Goal: Navigation & Orientation: Find specific page/section

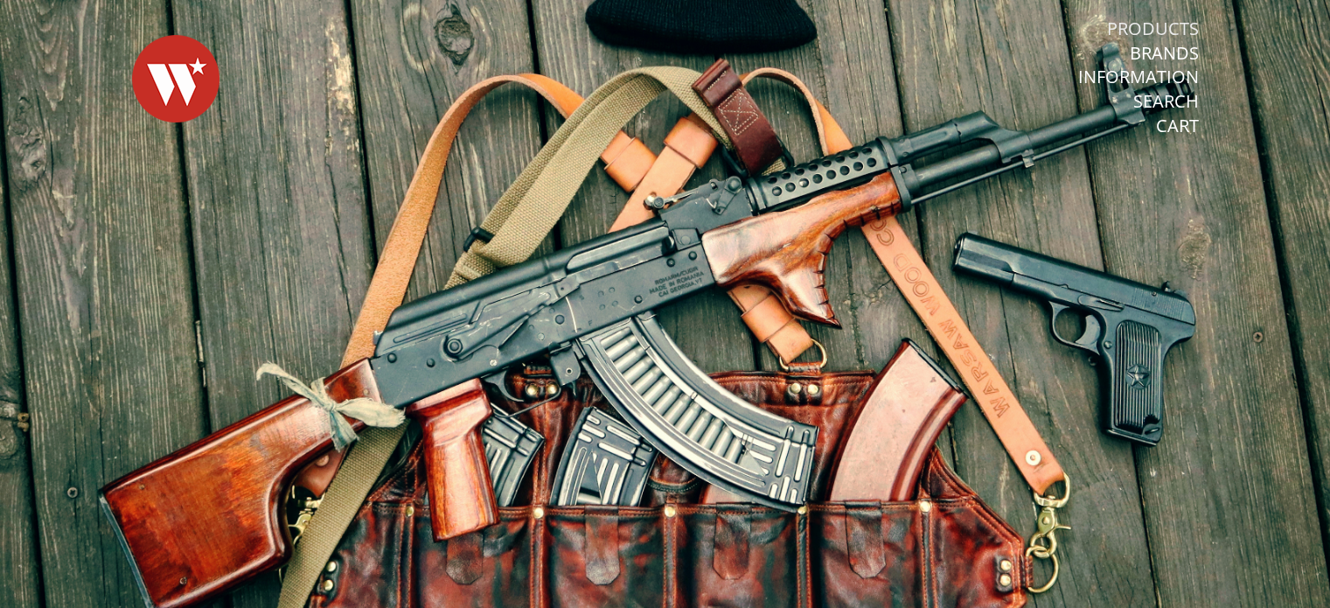
click at [1140, 24] on link "Products" at bounding box center [1153, 28] width 92 height 23
click at [1163, 27] on link "Products" at bounding box center [1153, 28] width 92 height 23
click at [1163, 24] on link "Products" at bounding box center [1153, 28] width 92 height 23
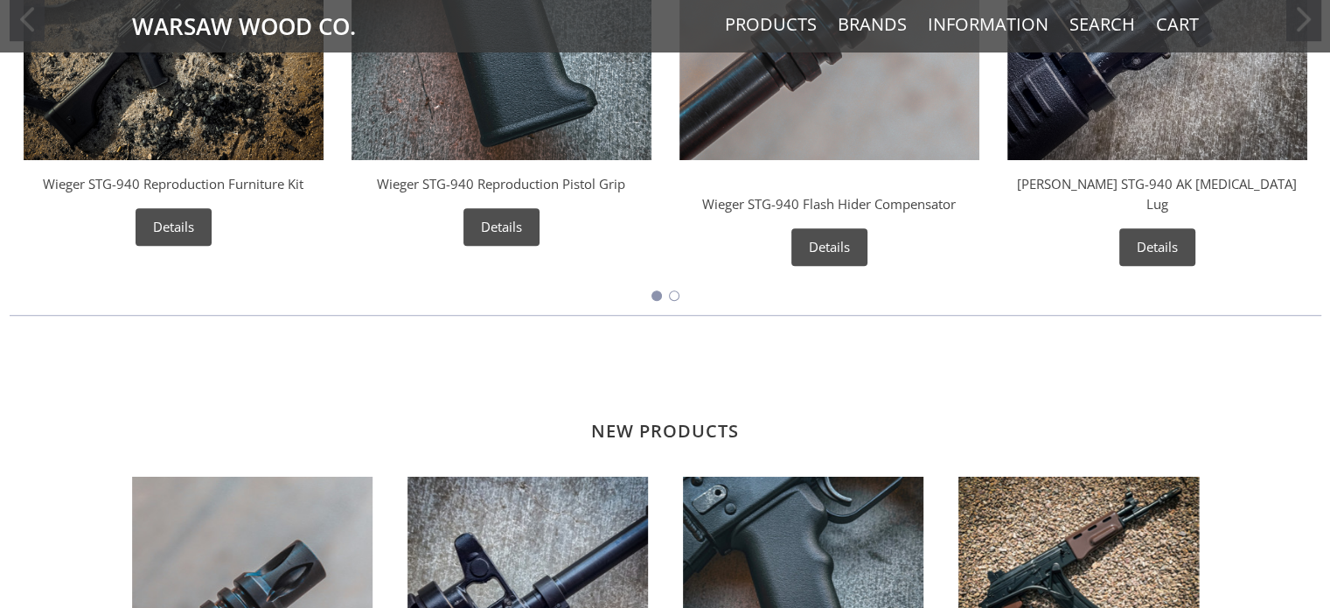
scroll to position [874, 0]
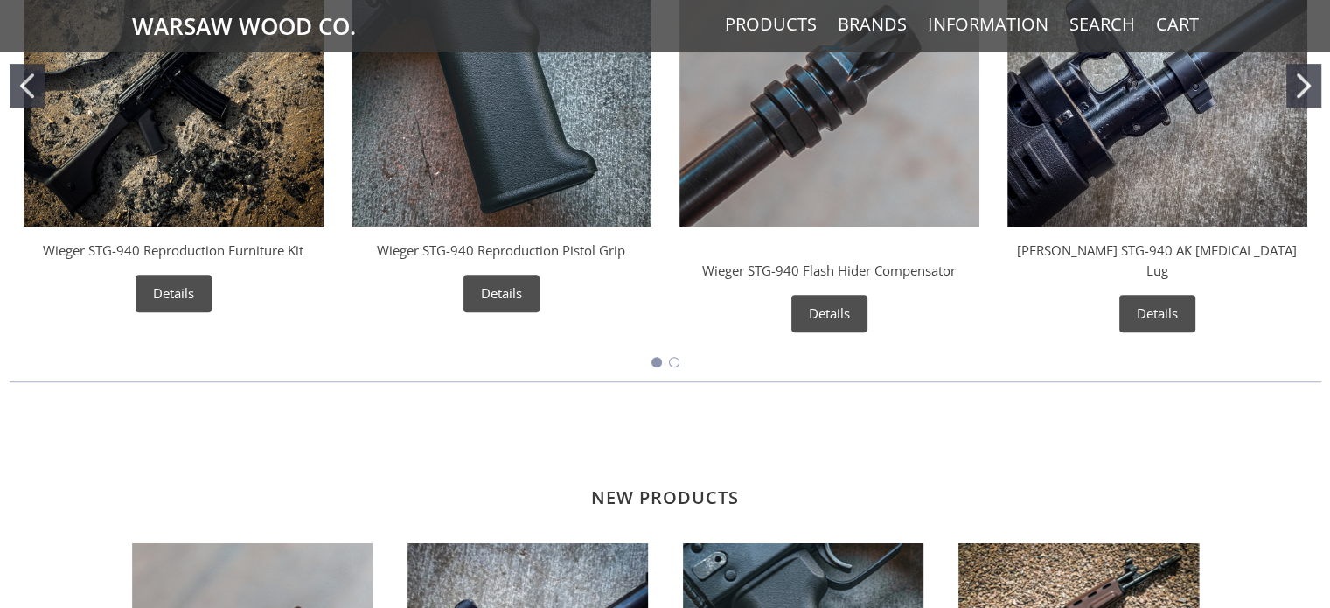
click at [268, 247] on link "Wieger STG-940 Reproduction Furniture Kit" at bounding box center [173, 249] width 261 height 17
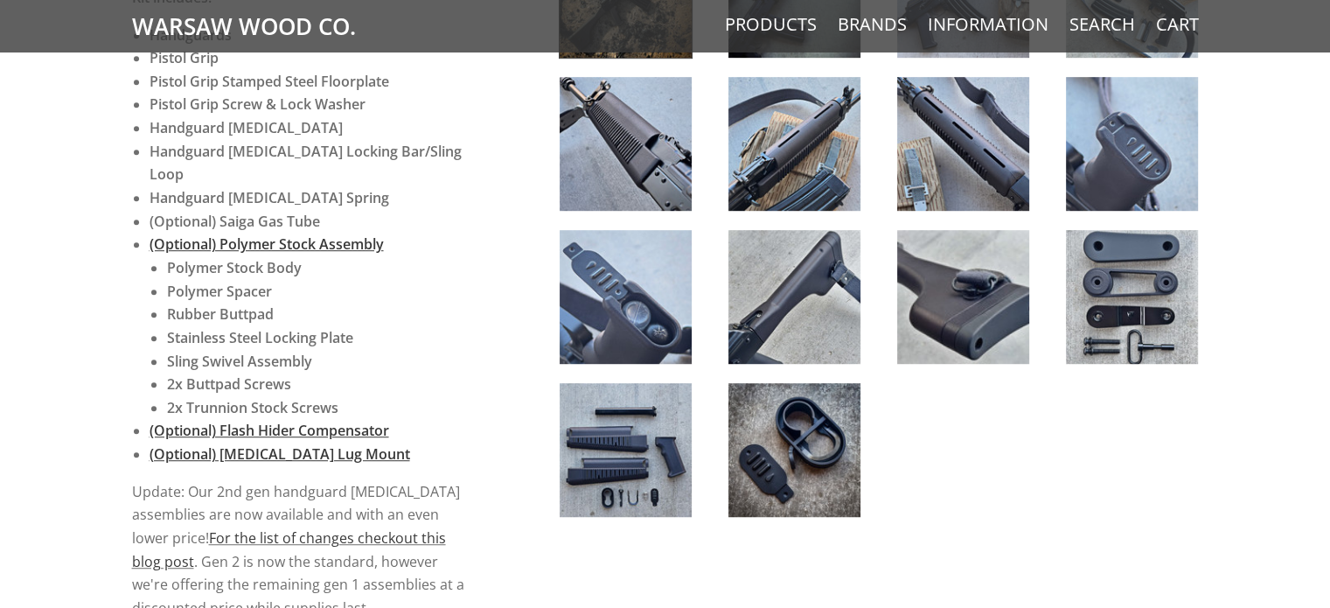
scroll to position [1049, 0]
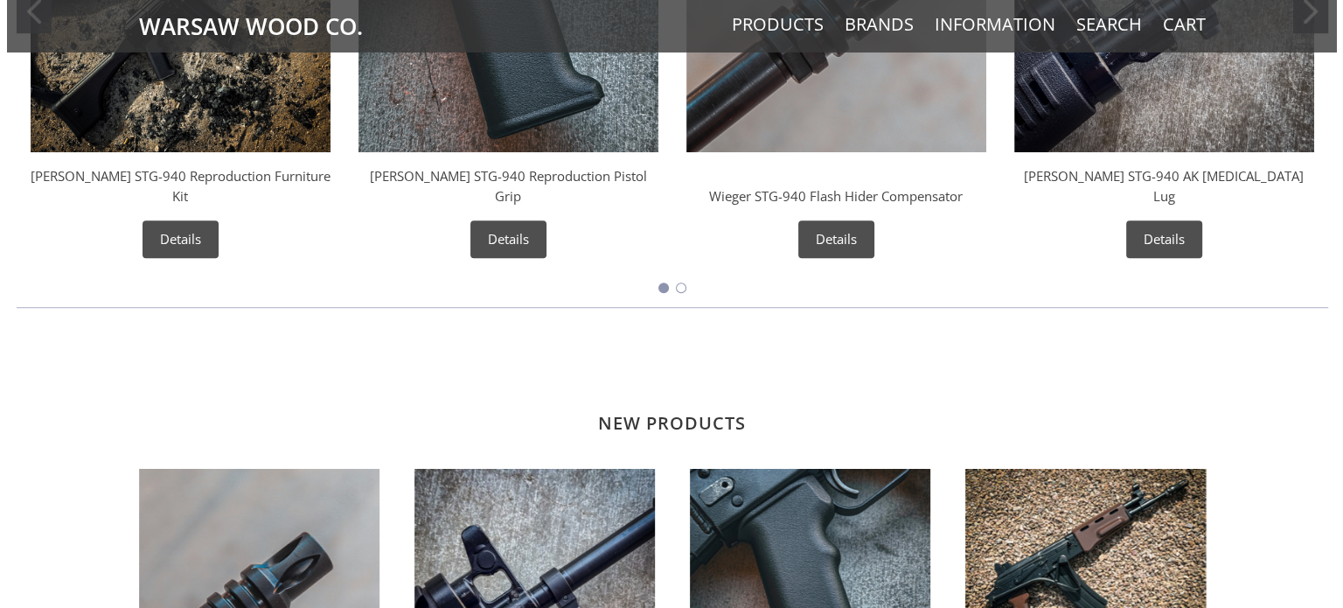
scroll to position [599, 0]
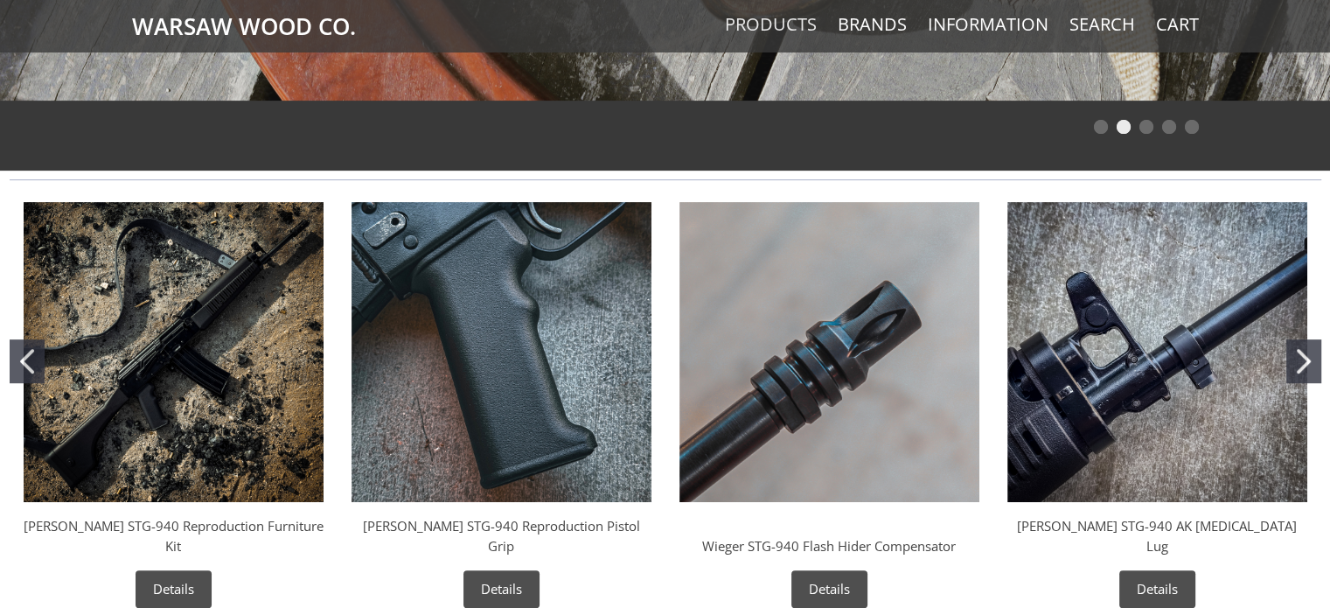
click at [793, 18] on link "Products" at bounding box center [771, 24] width 92 height 23
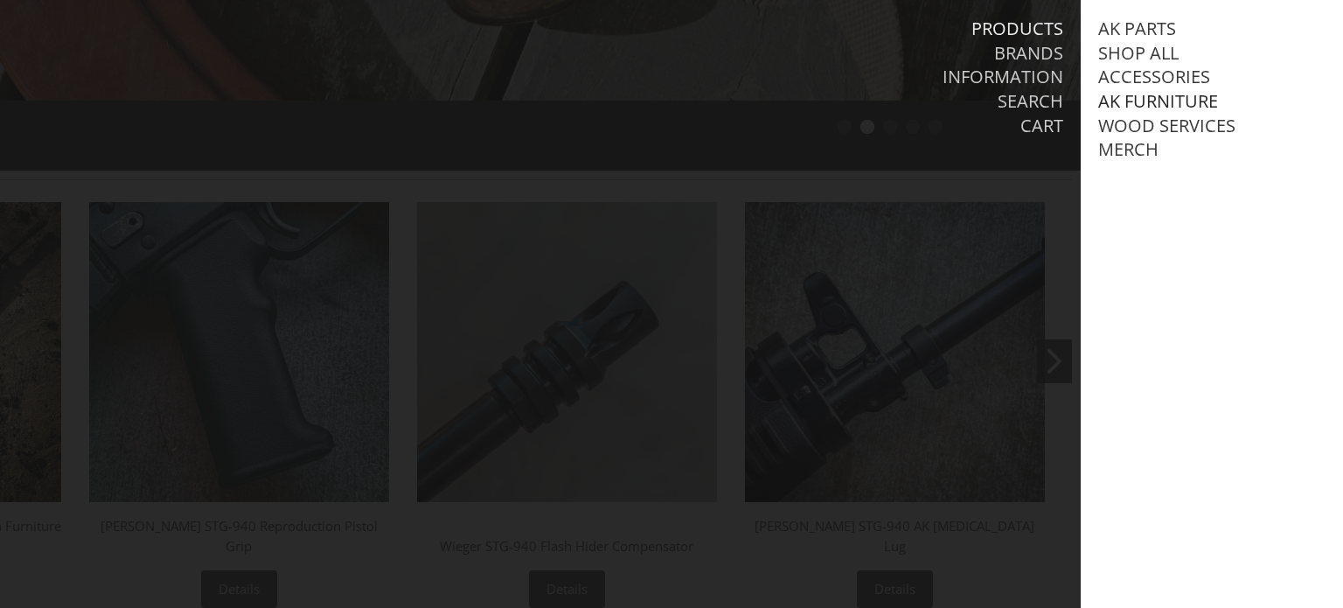
click at [1151, 95] on link "AK Furniture" at bounding box center [1158, 101] width 120 height 23
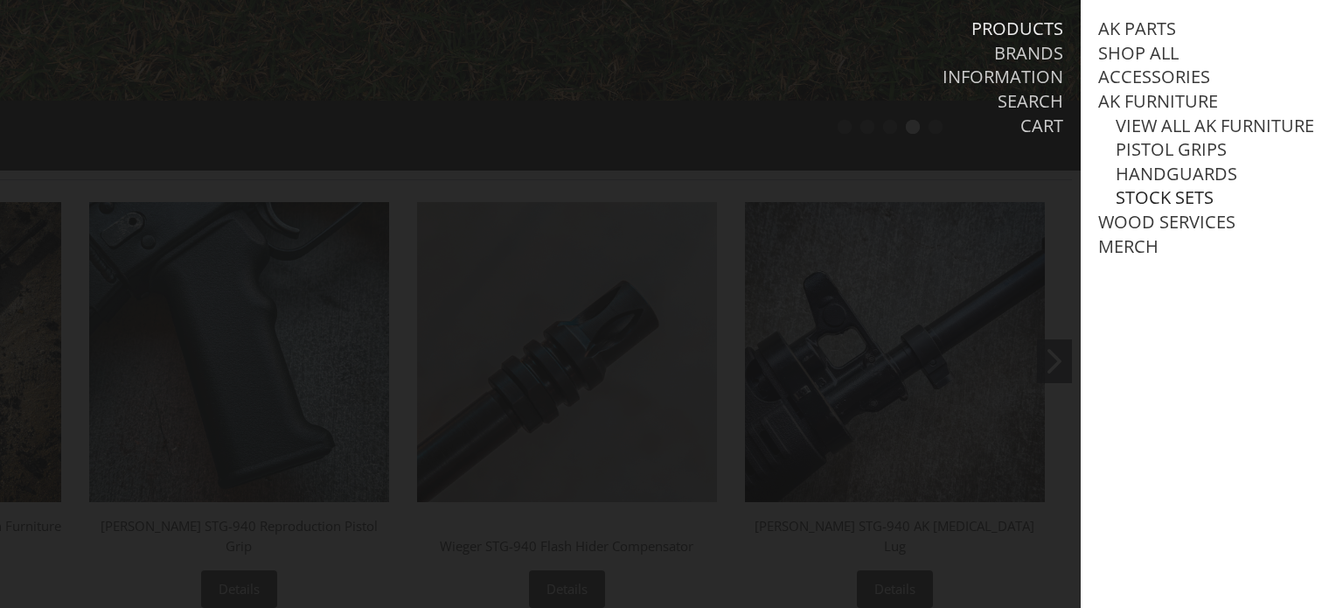
click at [1201, 209] on link "Stock Sets" at bounding box center [1165, 197] width 98 height 23
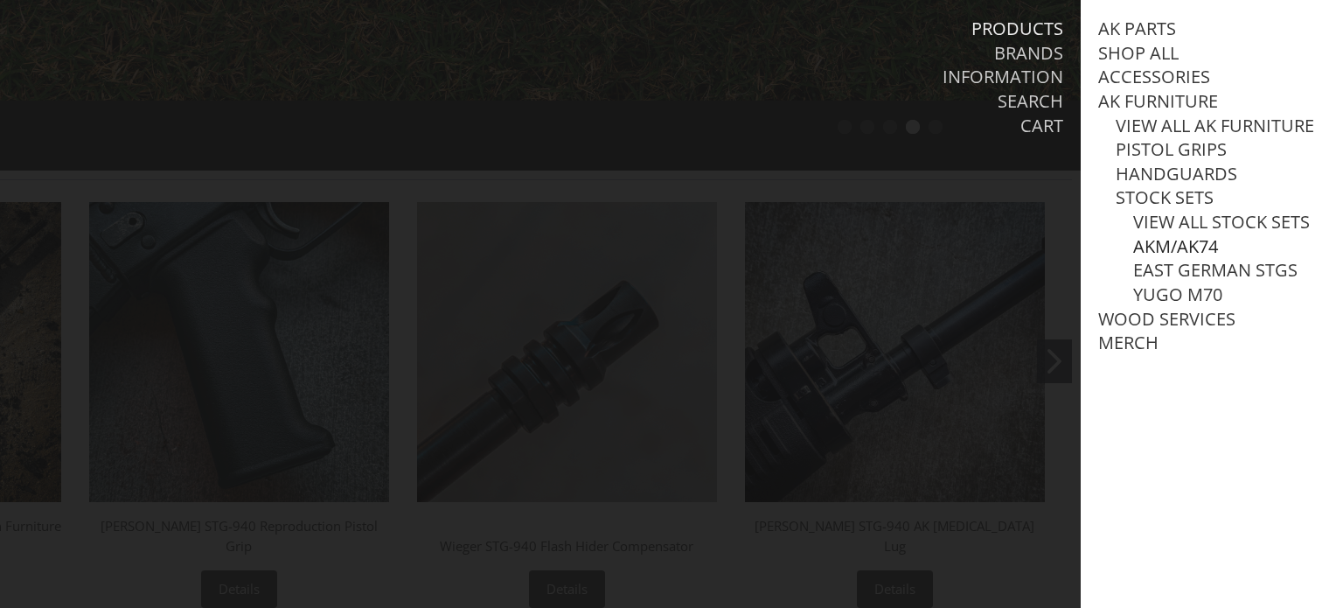
click at [1206, 258] on link "AKM/AK74" at bounding box center [1175, 246] width 85 height 23
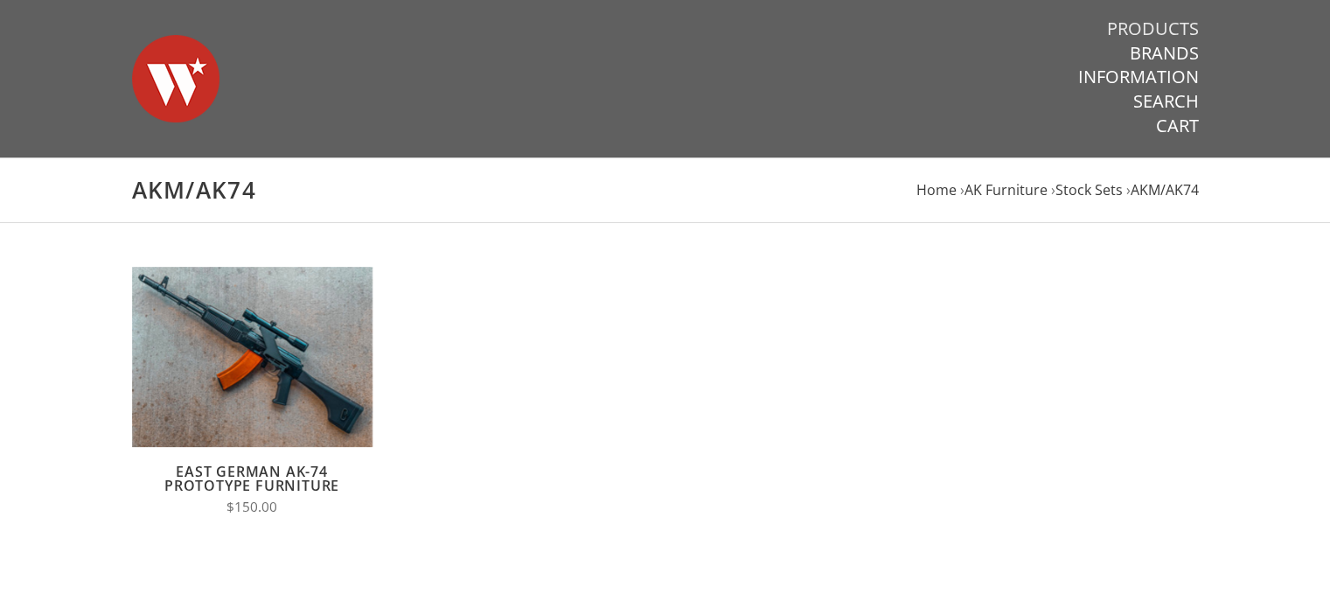
click at [1179, 19] on link "Products" at bounding box center [1153, 28] width 92 height 23
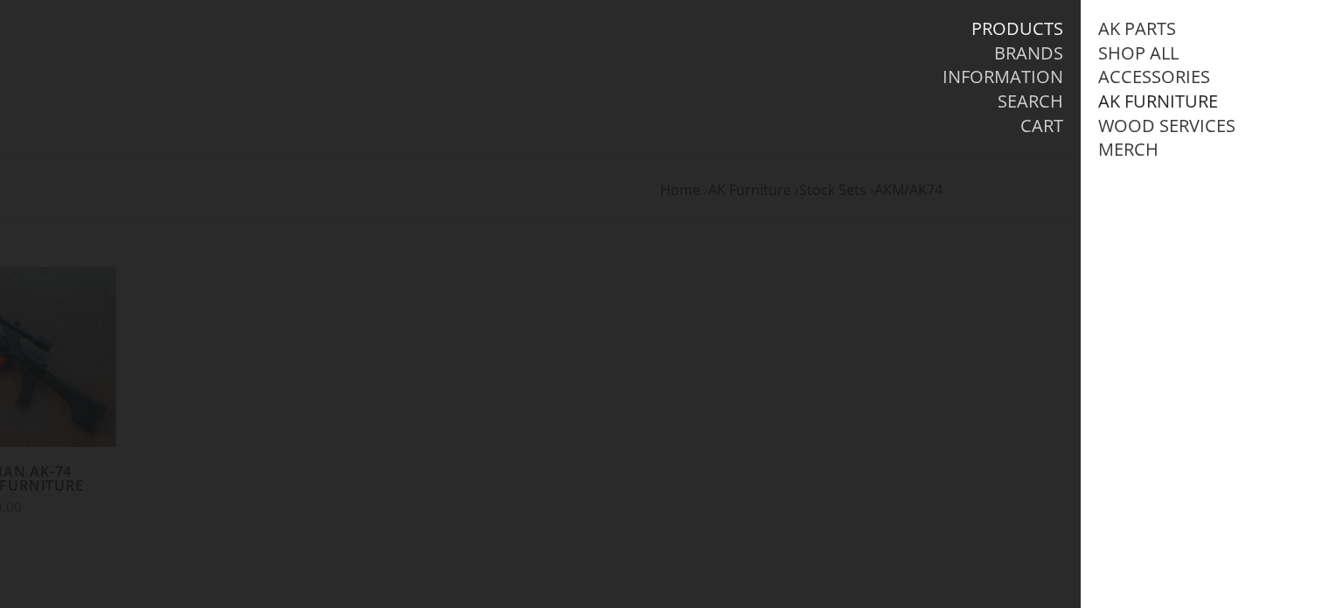
click at [1209, 104] on link "AK Furniture" at bounding box center [1158, 101] width 120 height 23
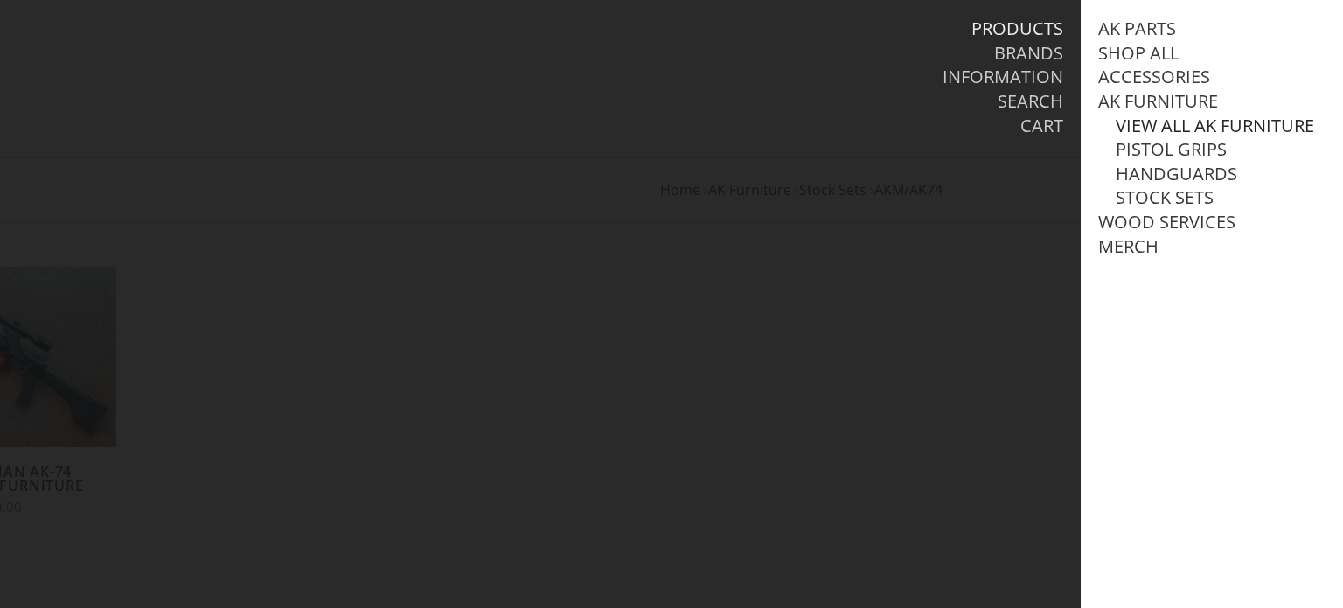
click at [1198, 137] on link "View all AK Furniture" at bounding box center [1215, 126] width 198 height 23
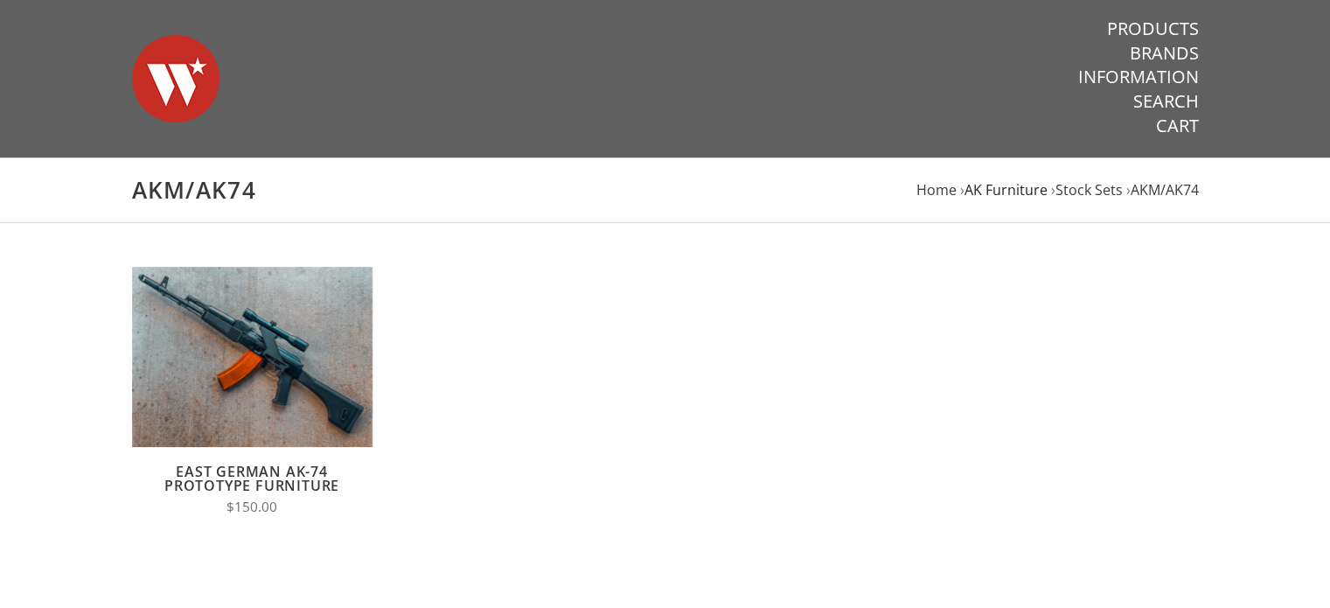
click at [1012, 197] on span "AK Furniture" at bounding box center [1005, 189] width 83 height 19
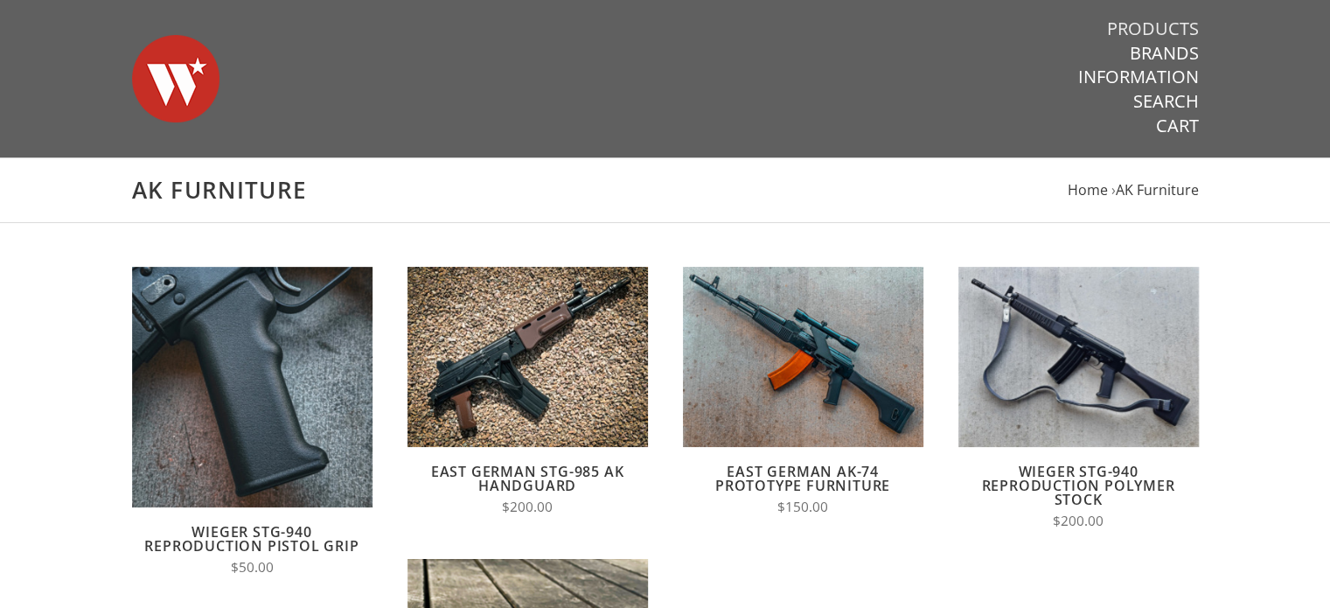
click at [1173, 20] on link "Products" at bounding box center [1153, 28] width 92 height 23
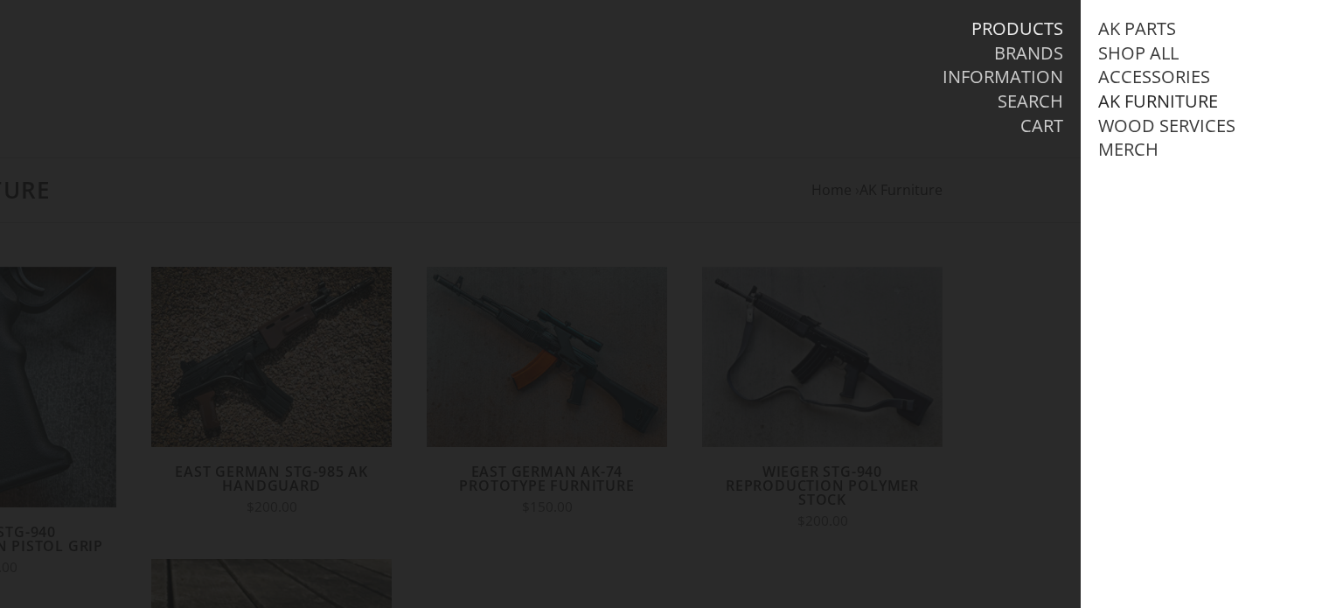
click at [1189, 102] on link "AK Furniture" at bounding box center [1158, 101] width 120 height 23
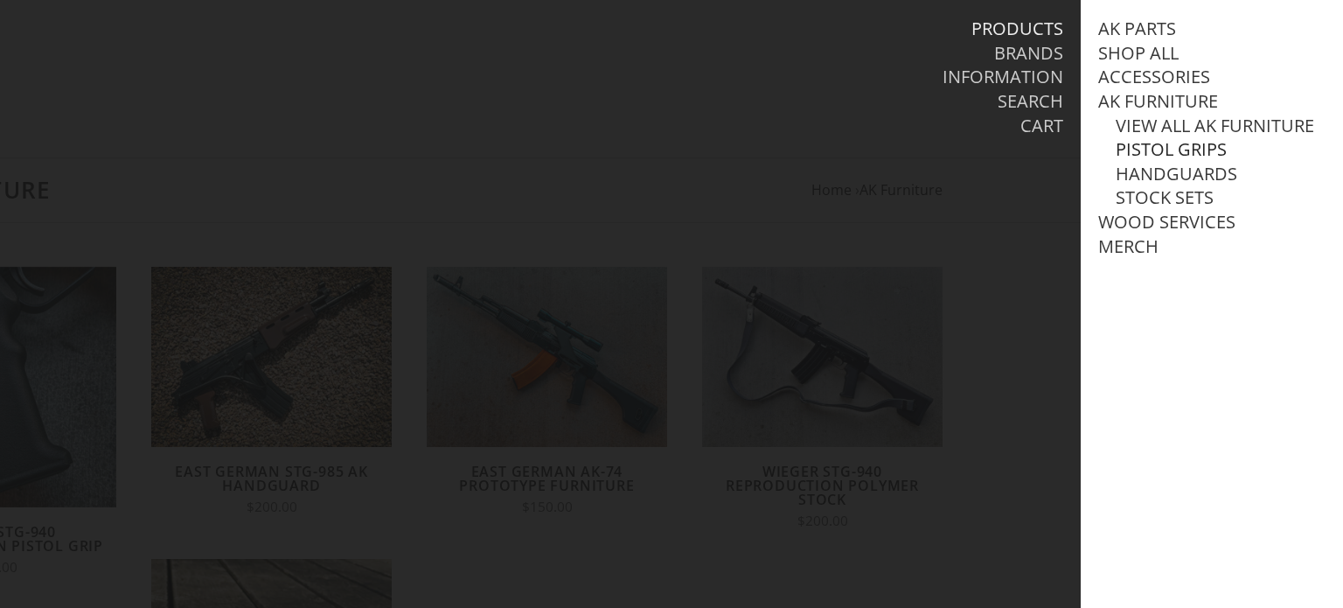
click at [1213, 161] on link "Pistol Grips" at bounding box center [1171, 149] width 111 height 23
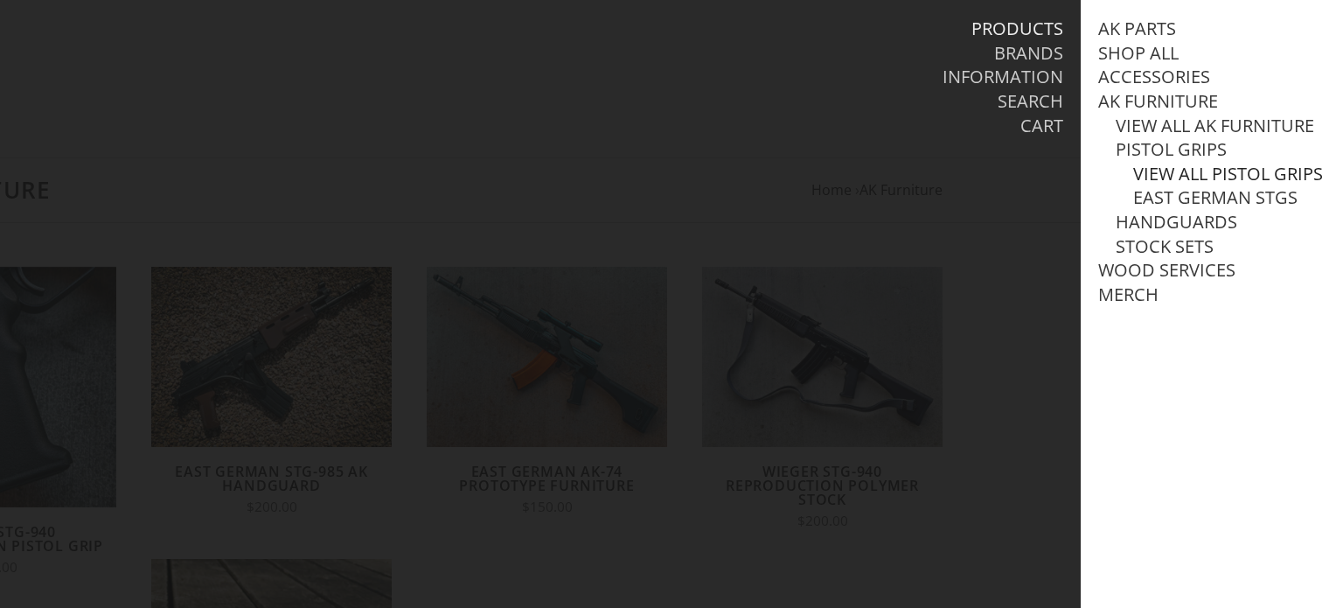
click at [1208, 185] on link "View all Pistol Grips" at bounding box center [1228, 174] width 190 height 23
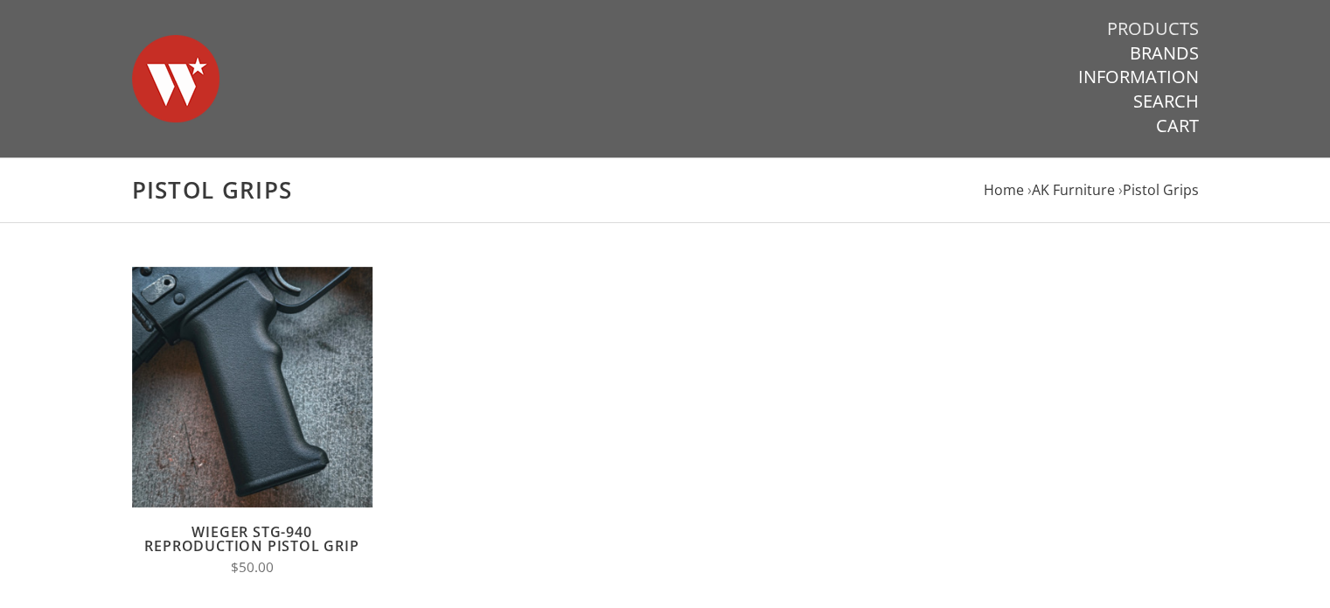
click at [1173, 22] on link "Products" at bounding box center [1153, 28] width 92 height 23
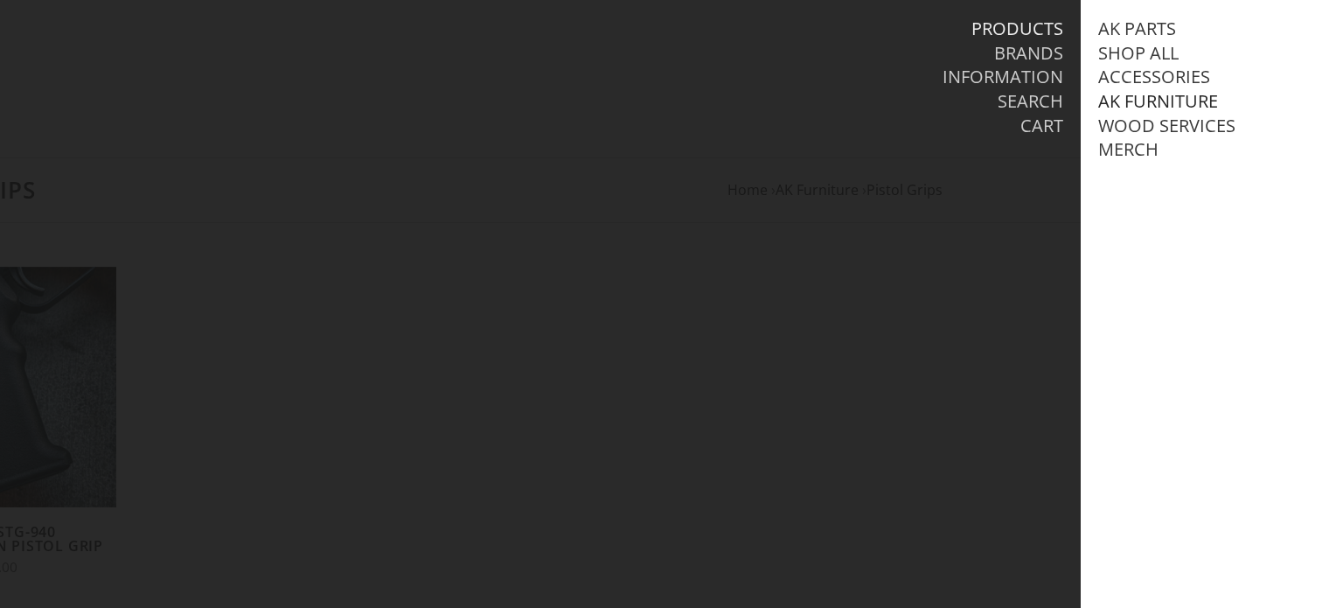
click at [1186, 101] on link "AK Furniture" at bounding box center [1158, 101] width 120 height 23
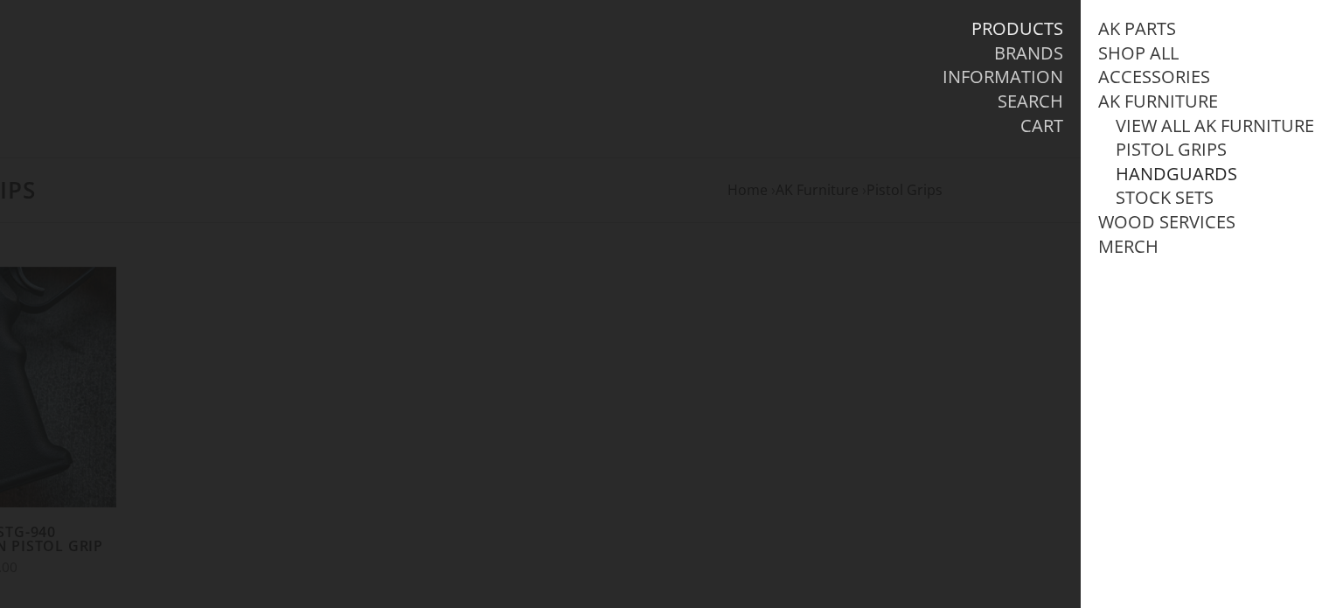
click at [1200, 185] on link "Handguards" at bounding box center [1177, 174] width 122 height 23
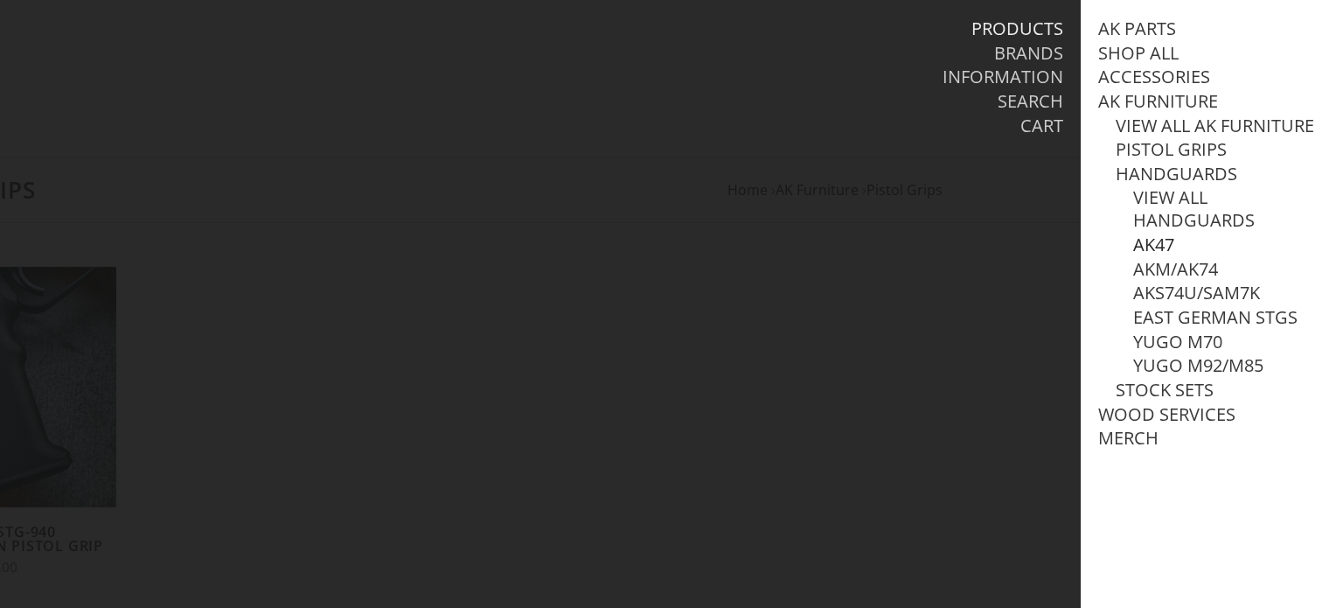
click at [1156, 256] on link "AK47" at bounding box center [1153, 244] width 41 height 23
